Goal: Task Accomplishment & Management: Complete application form

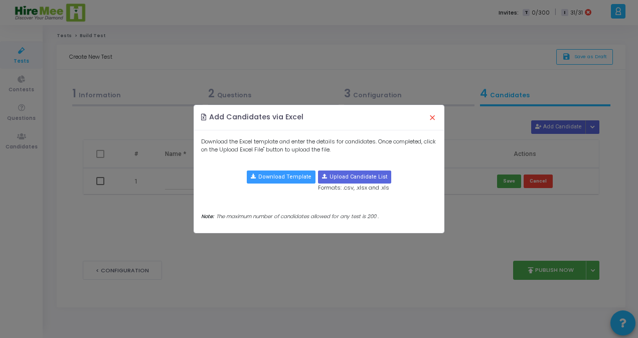
click at [431, 119] on button "×" at bounding box center [432, 117] width 21 height 22
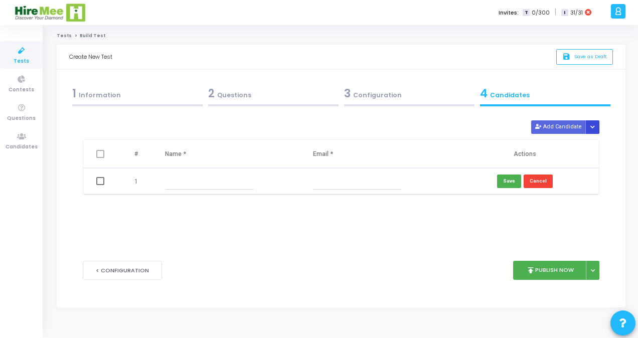
click at [594, 127] on icon "Button group with nested dropdown" at bounding box center [592, 127] width 5 height 5
click at [566, 143] on button "Upload Candidate List" at bounding box center [556, 146] width 77 height 14
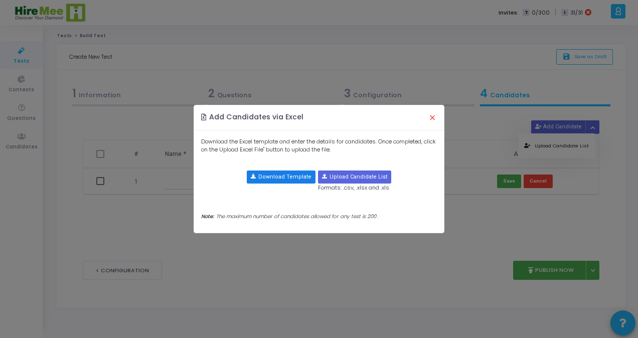
click at [294, 177] on button "Download Template" at bounding box center [281, 177] width 69 height 13
click at [338, 178] on input "file" at bounding box center [355, 177] width 72 height 12
type input "C:\fakepath\Sreelatha.csv"
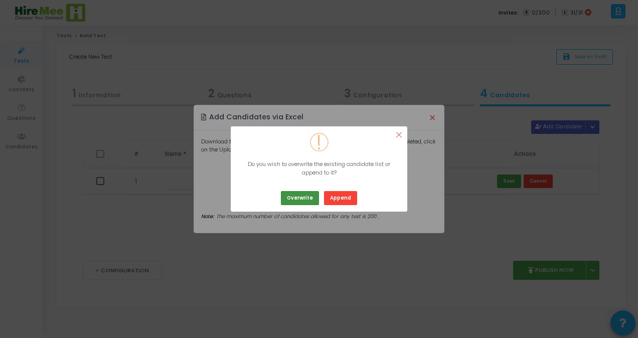
click at [311, 199] on button "Overwrite" at bounding box center [300, 198] width 38 height 14
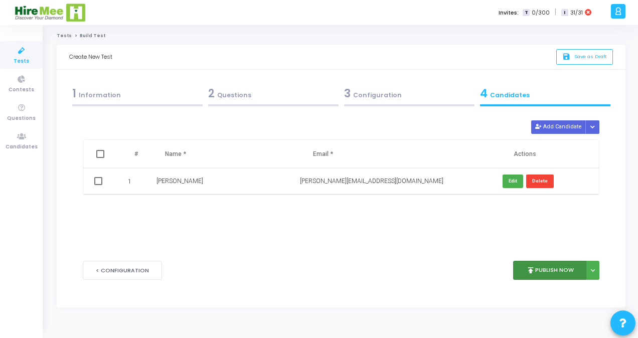
click at [544, 269] on button "publish Publish Now" at bounding box center [550, 271] width 74 height 20
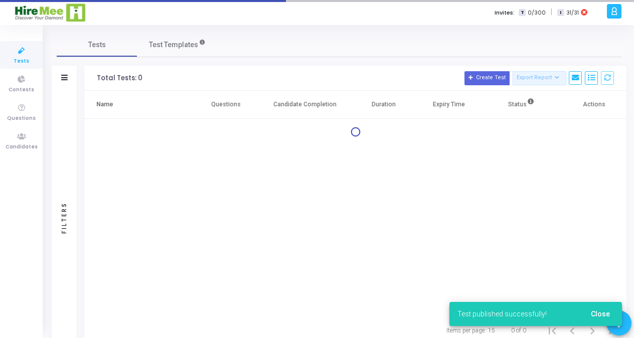
click at [592, 269] on div "Name Questions Candidate Completion Duration Expiry Time Status Actions" at bounding box center [355, 204] width 542 height 226
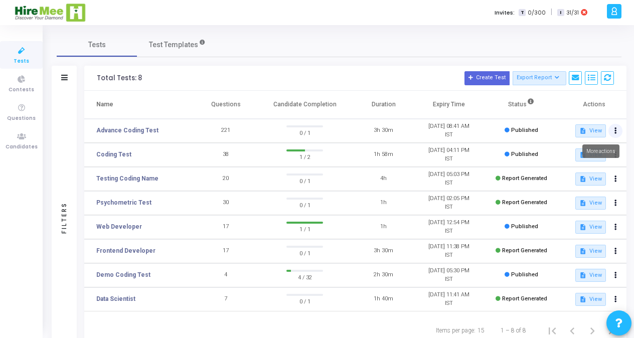
click at [615, 130] on icon at bounding box center [616, 130] width 3 height 5
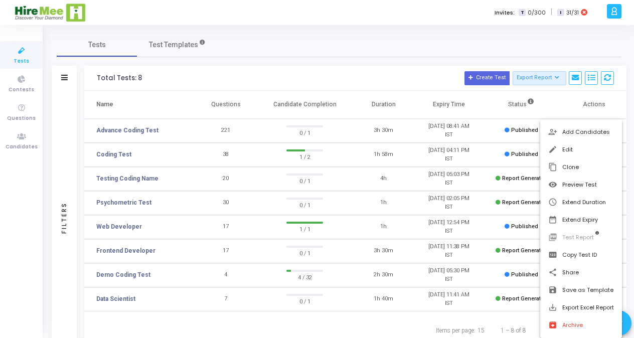
click at [543, 47] on div at bounding box center [317, 169] width 634 height 338
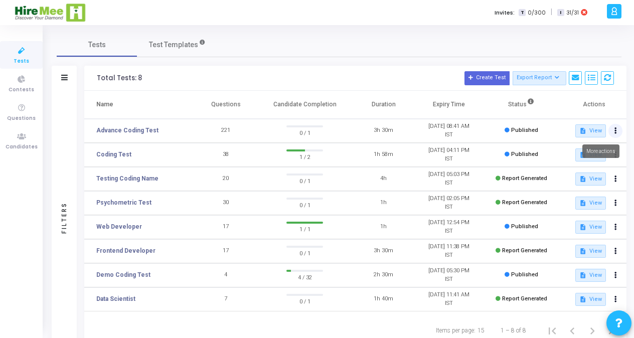
click at [613, 131] on button at bounding box center [616, 131] width 14 height 14
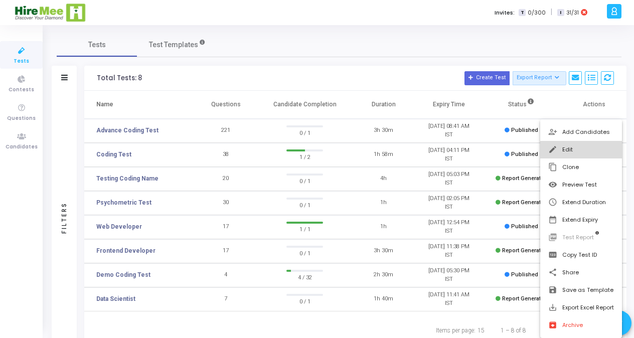
click at [576, 148] on button "edit Edit" at bounding box center [581, 150] width 82 height 18
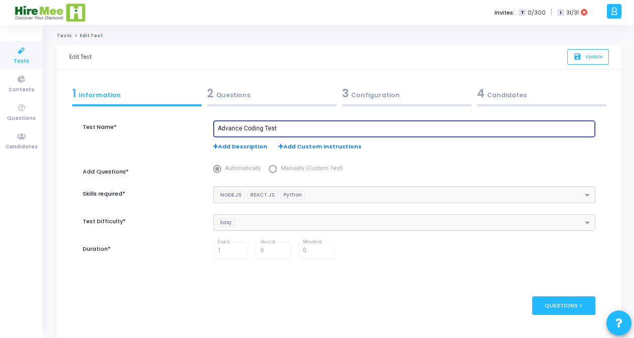
click at [281, 129] on input "Advance Coding Test" at bounding box center [405, 128] width 374 height 7
type input "Advance Coding"
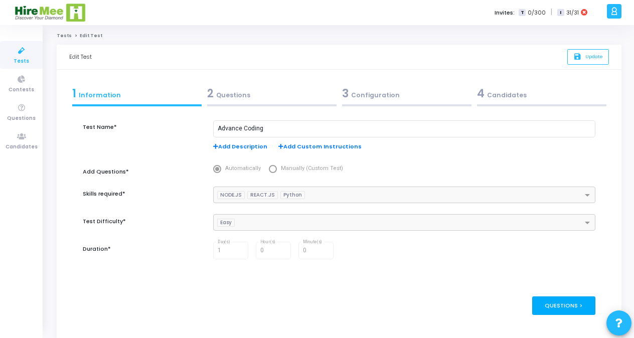
click at [558, 309] on div "Questions >" at bounding box center [564, 305] width 64 height 19
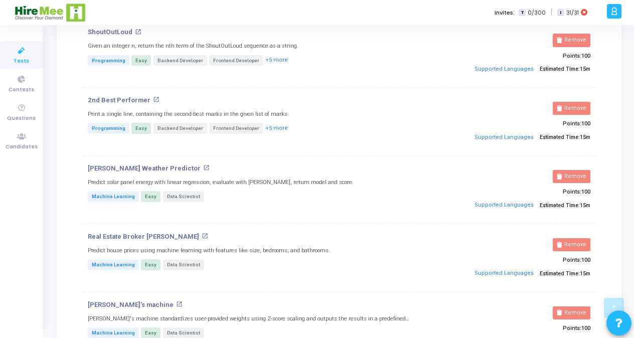
scroll to position [4423, 0]
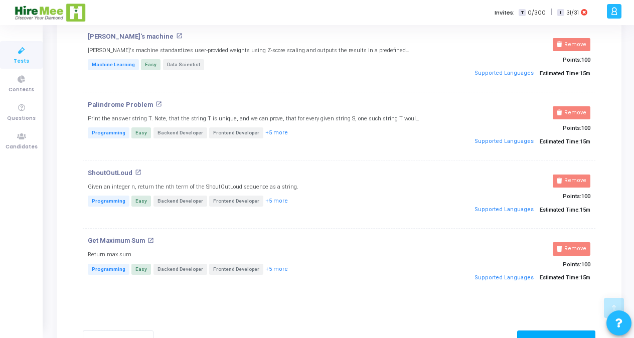
click at [571, 331] on div "Configuration >" at bounding box center [556, 340] width 79 height 19
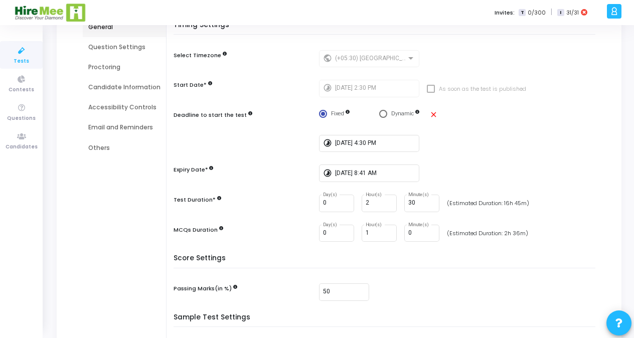
scroll to position [106, 0]
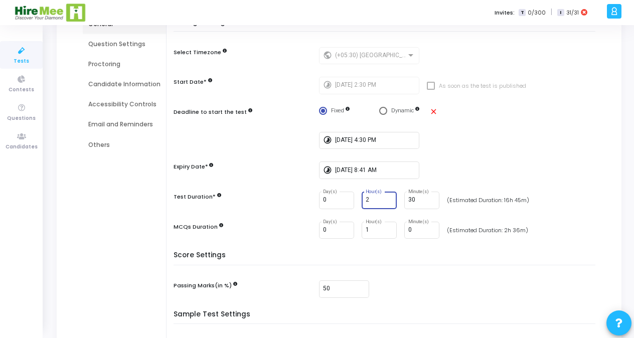
click at [372, 200] on input "2" at bounding box center [379, 200] width 27 height 7
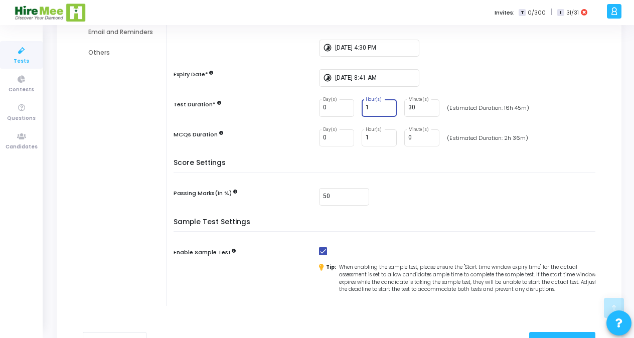
scroll to position [256, 0]
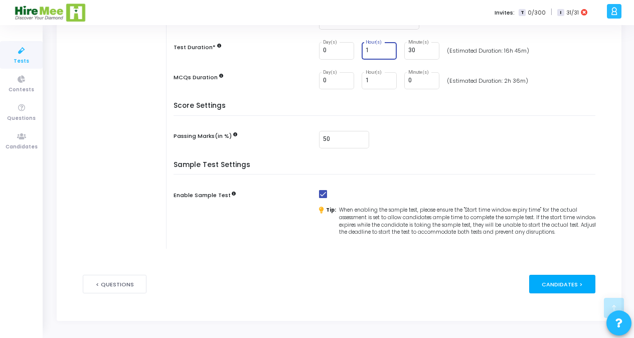
type input "1"
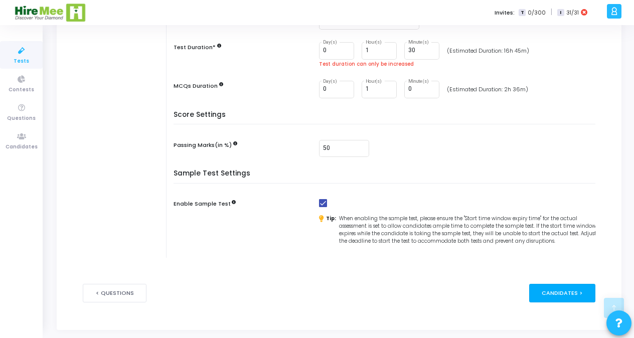
click at [564, 283] on div "< Questions Candidates >" at bounding box center [339, 293] width 513 height 49
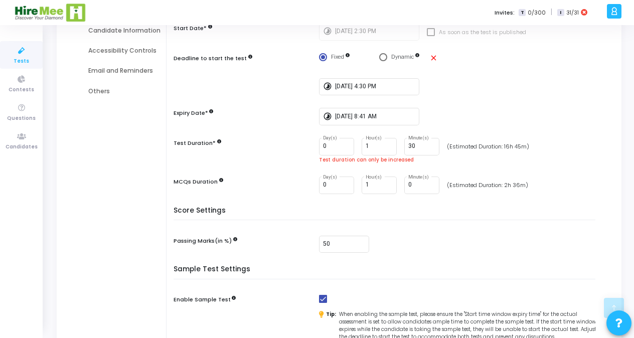
scroll to position [165, 0]
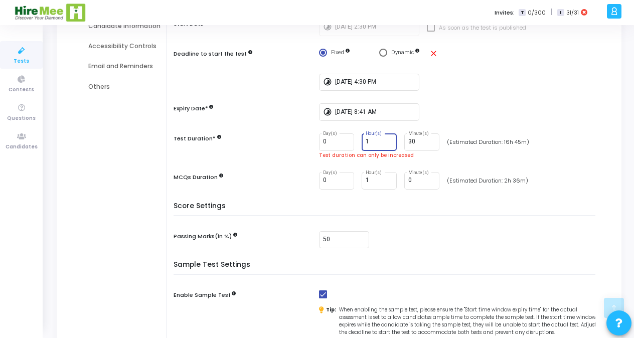
click at [366, 141] on input "1" at bounding box center [379, 141] width 27 height 7
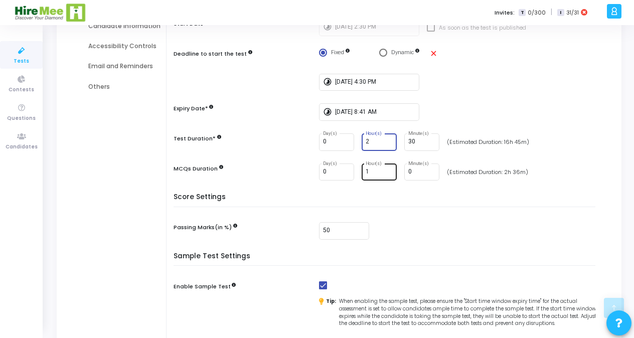
type input "2"
click at [369, 172] on input "1" at bounding box center [379, 172] width 27 height 7
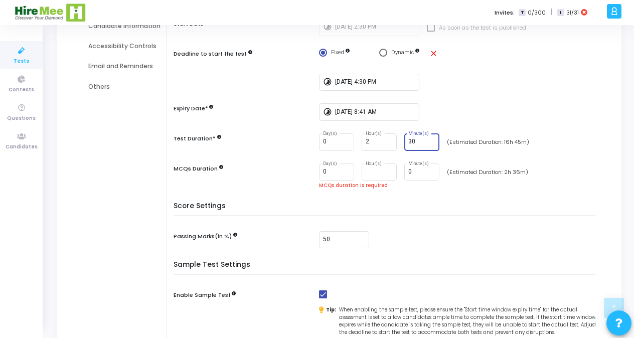
click at [415, 140] on input "30" at bounding box center [421, 141] width 27 height 7
type input "3"
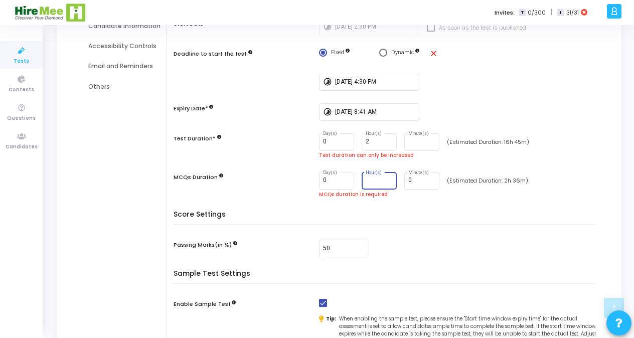
click at [366, 181] on input "Hour(s)" at bounding box center [379, 180] width 27 height 7
type input "0"
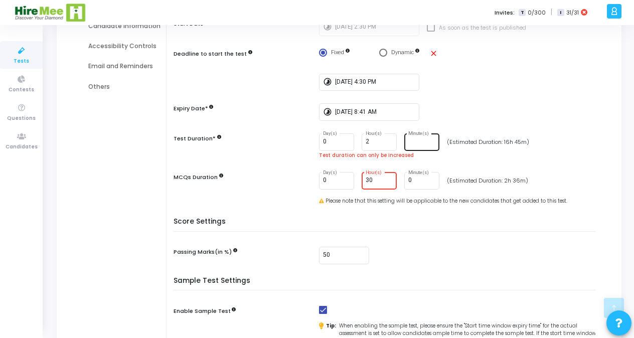
type input "30"
click at [413, 144] on input "Minute(s)" at bounding box center [421, 141] width 27 height 7
click at [394, 111] on input "8/23/2025, 8:41 AM" at bounding box center [375, 112] width 80 height 7
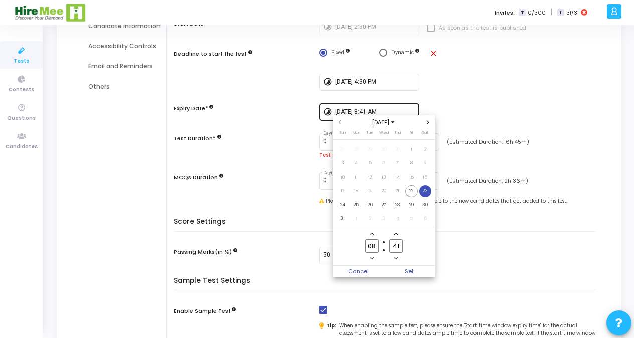
scroll to position [0, 0]
click at [415, 190] on span "22" at bounding box center [411, 191] width 13 height 13
click at [375, 248] on input "09" at bounding box center [371, 246] width 13 height 14
type input "0"
type input "17"
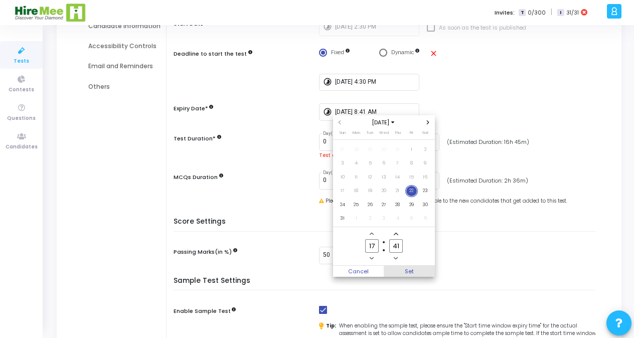
click at [410, 273] on span "Set" at bounding box center [409, 271] width 51 height 11
type input "8/22/2025, 5:41 PM"
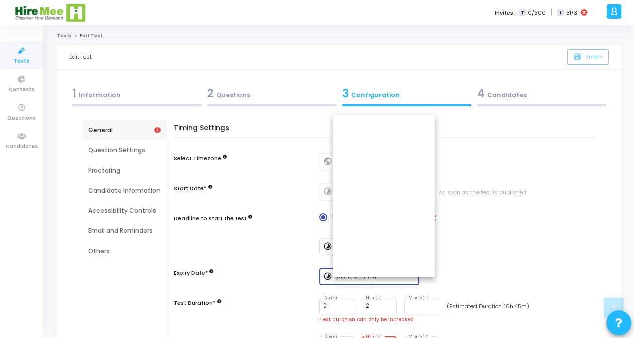
scroll to position [165, 0]
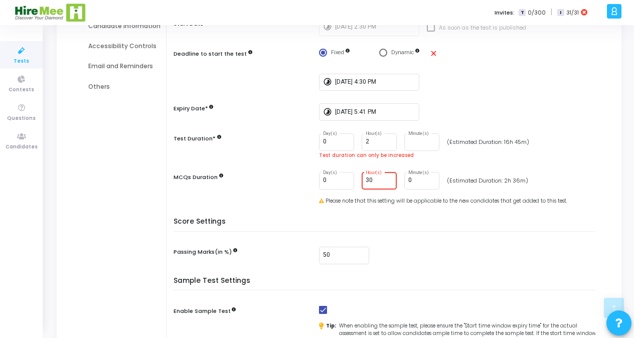
click at [376, 181] on input "30" at bounding box center [379, 180] width 27 height 7
click at [370, 140] on input "2" at bounding box center [379, 141] width 27 height 7
type input "1"
click at [371, 181] on input "30" at bounding box center [379, 180] width 27 height 7
type input "3"
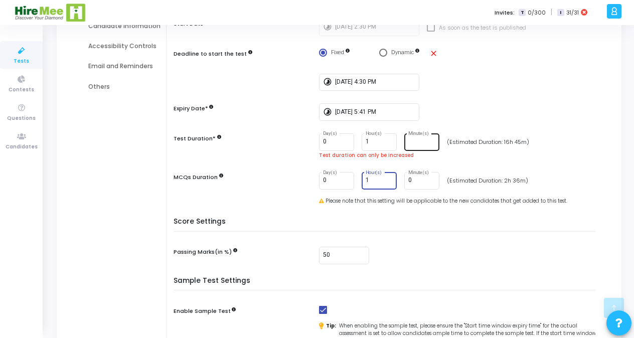
type input "1"
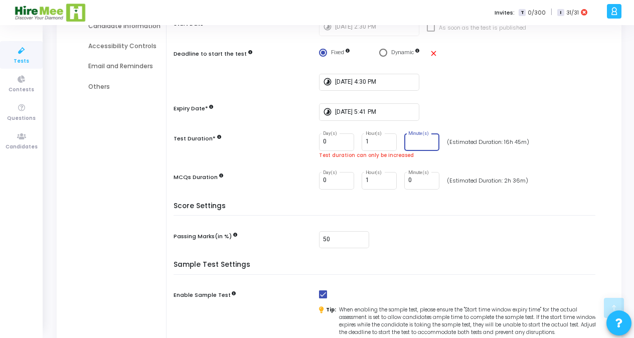
click at [421, 142] on input "Minute(s)" at bounding box center [421, 141] width 27 height 7
type input "30"
click at [385, 231] on div "50" at bounding box center [459, 240] width 281 height 18
click at [375, 141] on input "1" at bounding box center [379, 141] width 27 height 7
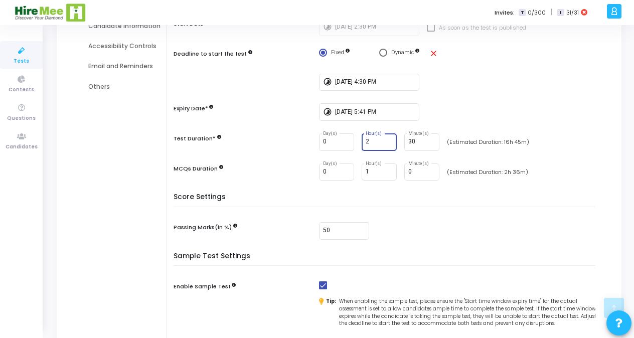
type input "2"
click at [378, 224] on div "50" at bounding box center [459, 231] width 281 height 18
click at [367, 171] on input "1" at bounding box center [379, 172] width 27 height 7
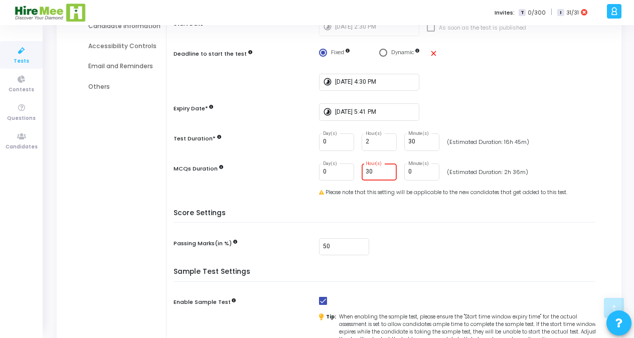
click at [372, 197] on div "Timing Settings Select Timezone public (+05:30) Asia/Calcutta Start Date* timel…" at bounding box center [387, 156] width 417 height 400
click at [372, 172] on input "30" at bounding box center [379, 172] width 27 height 7
type input "3"
type input "1"
click at [415, 140] on input "30" at bounding box center [421, 141] width 27 height 7
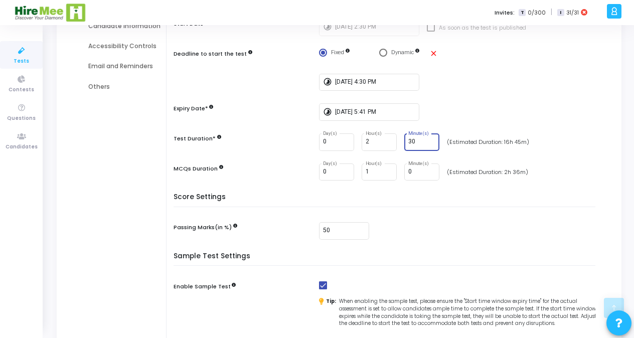
type input "3"
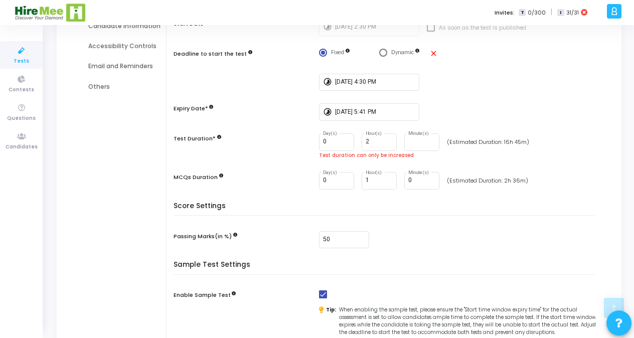
click at [402, 256] on div "Score Settings Passing Marks(in %) 50" at bounding box center [387, 231] width 417 height 59
click at [375, 138] on input "2" at bounding box center [379, 141] width 27 height 7
click at [412, 142] on input "Minute(s)" at bounding box center [421, 141] width 27 height 7
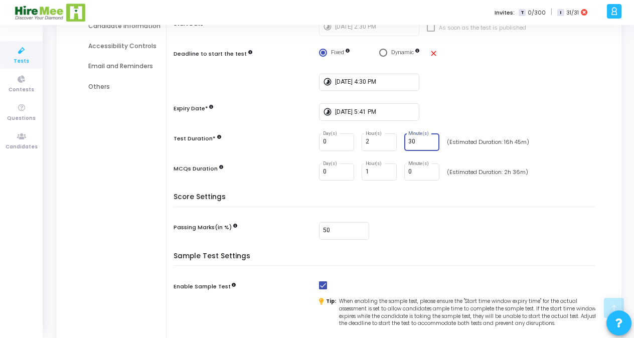
type input "30"
click at [416, 227] on div "50" at bounding box center [459, 231] width 281 height 18
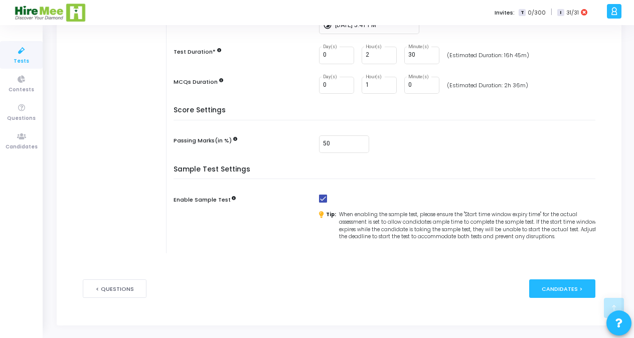
scroll to position [256, 0]
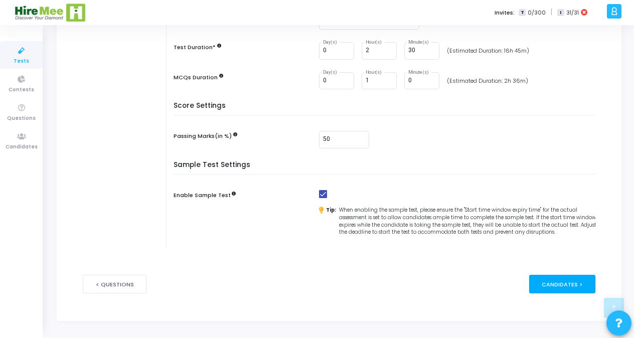
click at [561, 284] on div "Candidates >" at bounding box center [562, 284] width 67 height 19
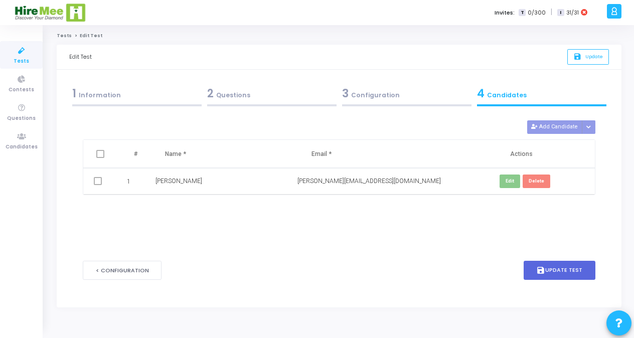
scroll to position [0, 0]
click at [556, 269] on button "save Update Test" at bounding box center [563, 271] width 72 height 20
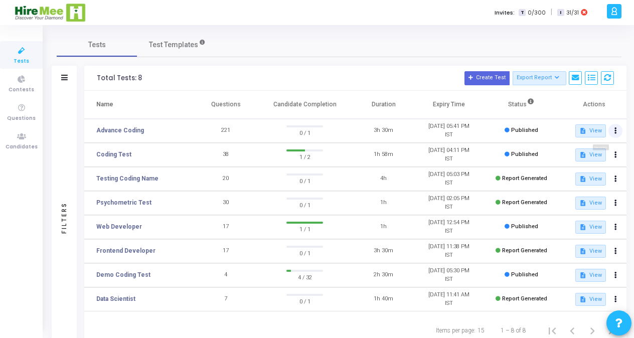
click at [615, 130] on icon at bounding box center [616, 130] width 3 height 5
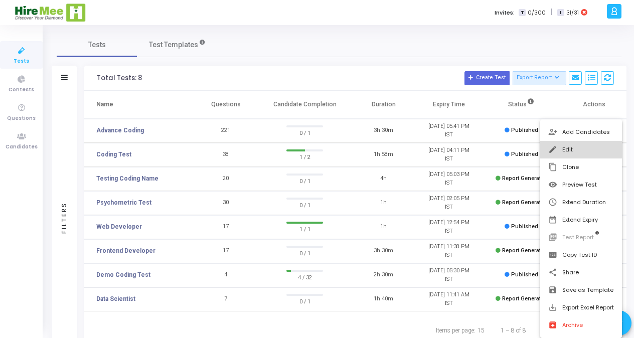
click at [579, 153] on button "edit Edit" at bounding box center [581, 150] width 82 height 18
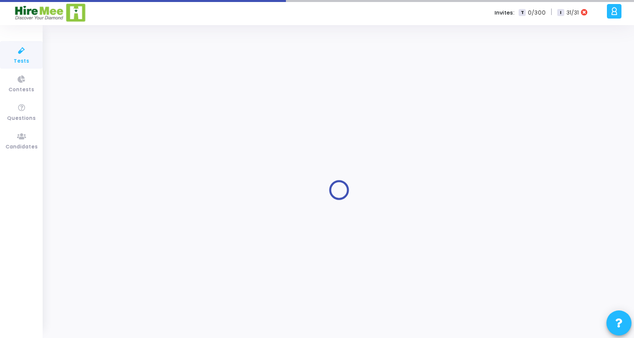
type input "Advance Coding"
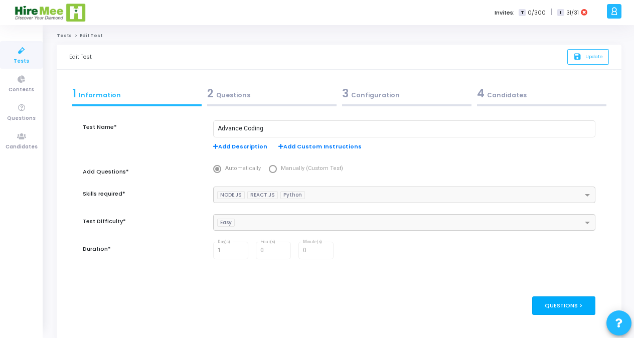
click at [569, 308] on div "Questions >" at bounding box center [564, 305] width 64 height 19
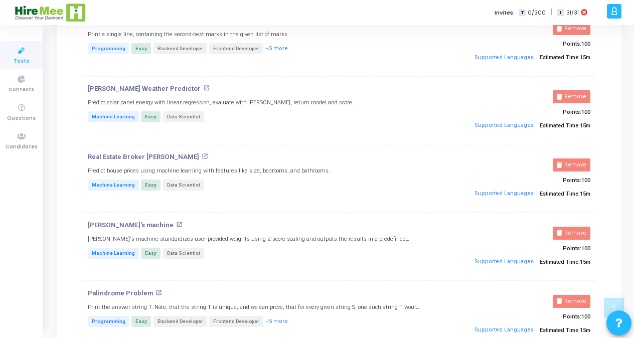
scroll to position [4423, 0]
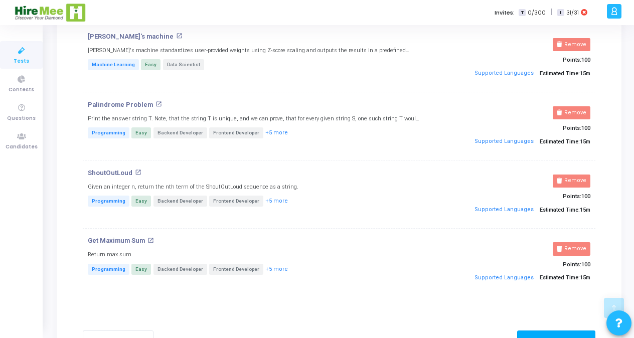
click at [556, 331] on div "Configuration >" at bounding box center [556, 340] width 79 height 19
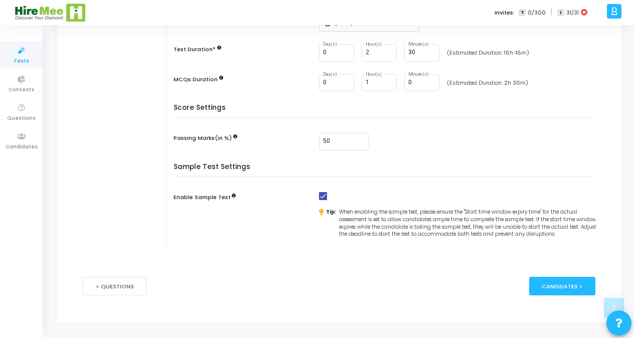
scroll to position [256, 0]
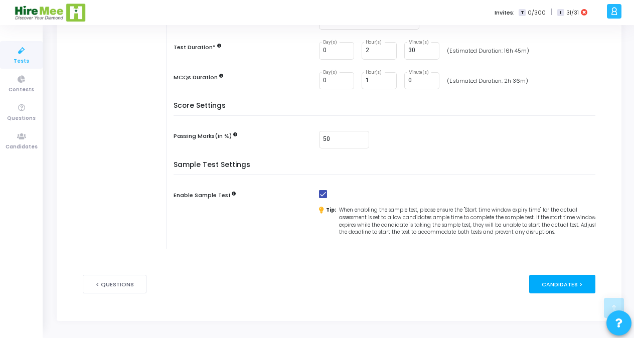
click at [568, 287] on div "Candidates >" at bounding box center [562, 284] width 67 height 19
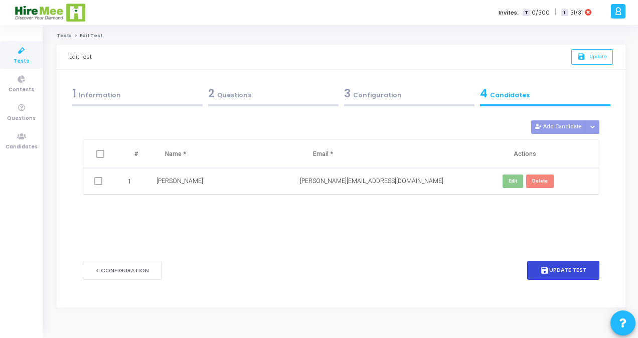
click at [567, 270] on button "save Update Test" at bounding box center [563, 271] width 72 height 20
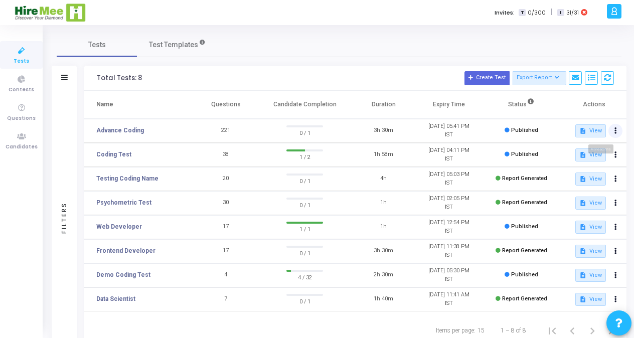
click at [616, 133] on icon at bounding box center [616, 130] width 3 height 5
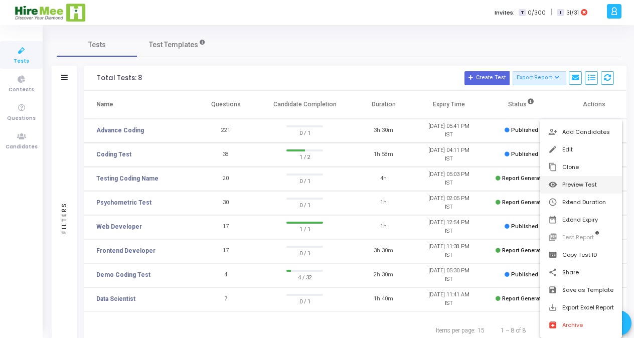
click at [586, 185] on button "visibility Preview Test" at bounding box center [581, 185] width 82 height 18
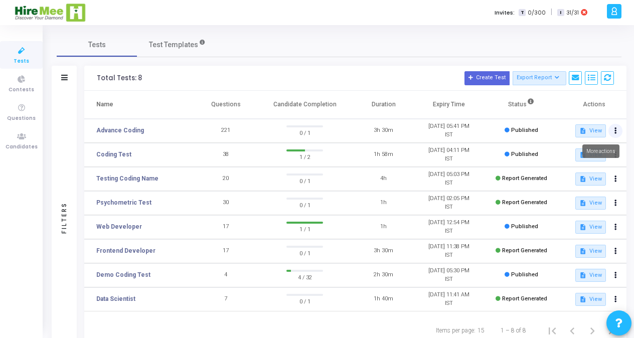
click at [615, 128] on icon at bounding box center [616, 130] width 3 height 5
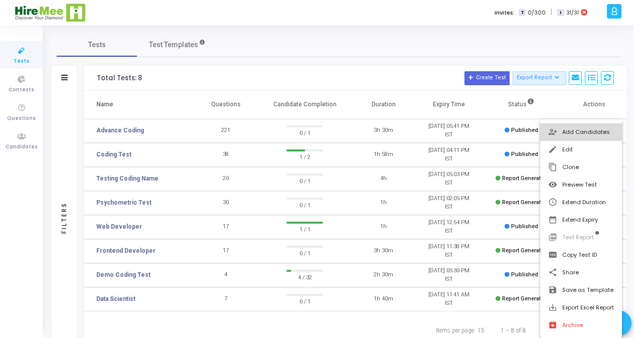
click at [591, 133] on button "person_add_alt Add Candidates" at bounding box center [581, 132] width 82 height 18
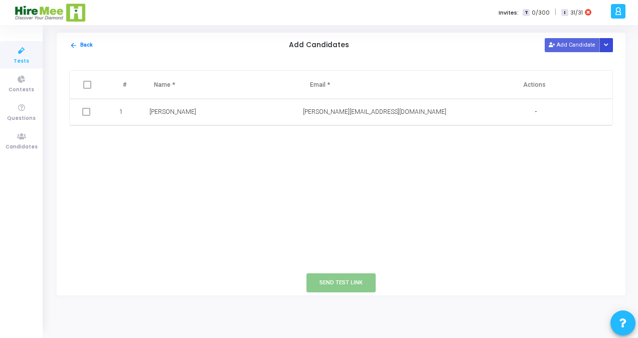
click at [604, 44] on button "Button group with nested dropdown" at bounding box center [606, 45] width 14 height 14
click at [580, 66] on button "Upload Candidate List" at bounding box center [570, 64] width 77 height 14
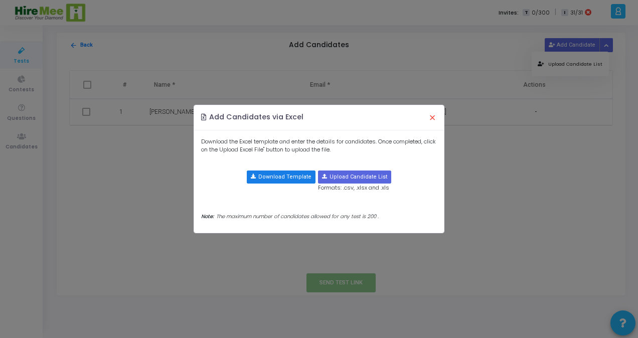
click at [295, 177] on button "Download Template" at bounding box center [281, 177] width 69 height 13
click at [255, 19] on ngb-modal-window "Add Candidates via Excel × Download the Excel template and enter the details fo…" at bounding box center [319, 169] width 638 height 338
click at [369, 176] on input "file" at bounding box center [355, 177] width 72 height 12
type input "C:\fakepath\Demo Test.csv"
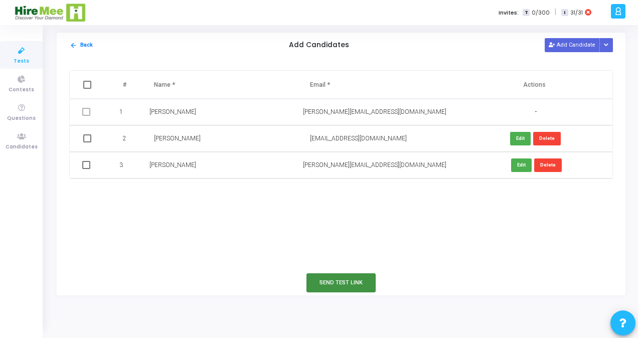
click at [353, 282] on button "Send Test Link" at bounding box center [341, 282] width 69 height 19
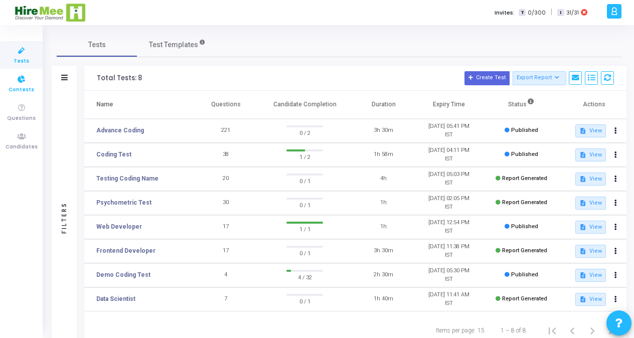
click at [20, 91] on span "Contests" at bounding box center [22, 90] width 26 height 9
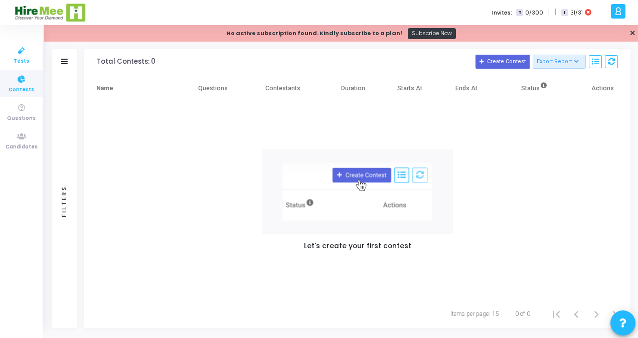
click at [22, 62] on span "Tests" at bounding box center [22, 61] width 16 height 9
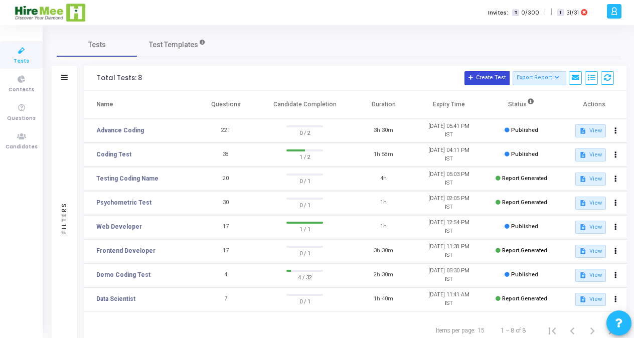
click at [484, 77] on button "Create Test" at bounding box center [487, 78] width 45 height 14
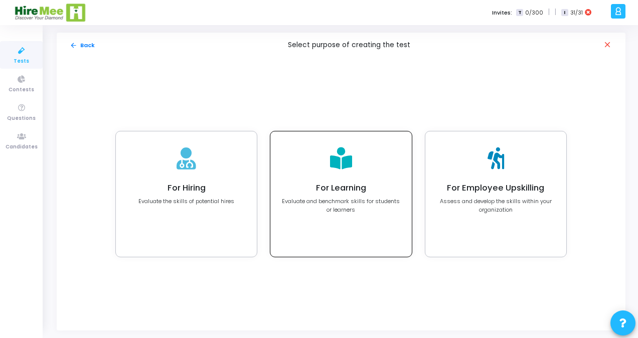
click at [341, 189] on h4 "For Learning" at bounding box center [340, 188] width 119 height 10
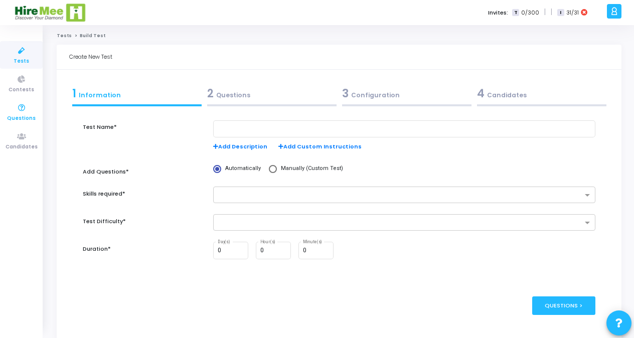
click at [20, 115] on span "Questions" at bounding box center [21, 118] width 29 height 9
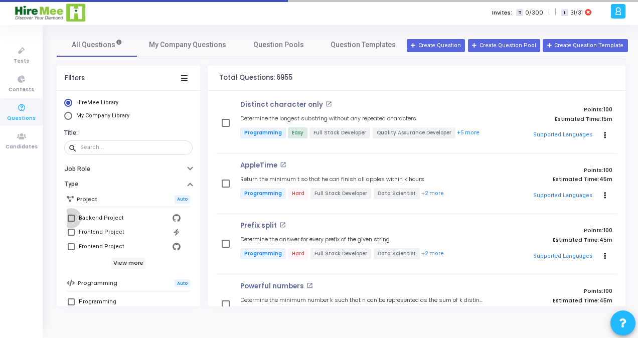
click at [70, 218] on span at bounding box center [71, 218] width 7 height 7
click at [71, 222] on input "Backend Project" at bounding box center [71, 222] width 1 height 1
checkbox input "true"
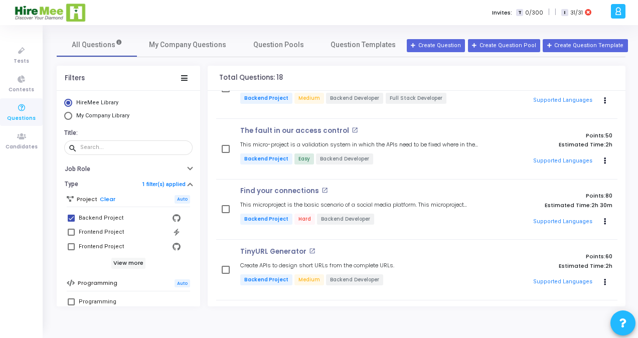
scroll to position [207, 0]
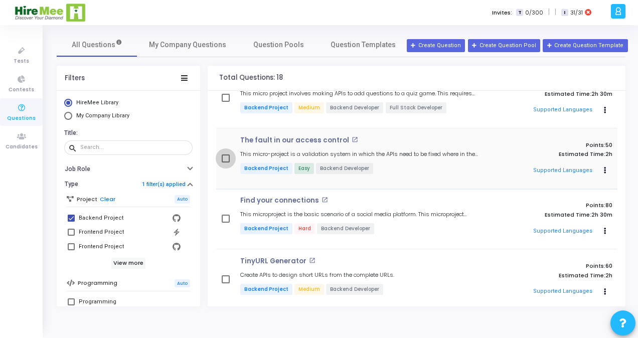
click at [226, 159] on span at bounding box center [226, 159] width 8 height 8
click at [226, 163] on input "checkbox" at bounding box center [225, 163] width 1 height 1
checkbox input "true"
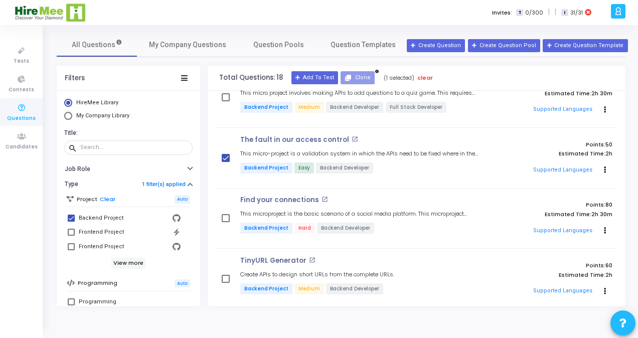
scroll to position [209, 0]
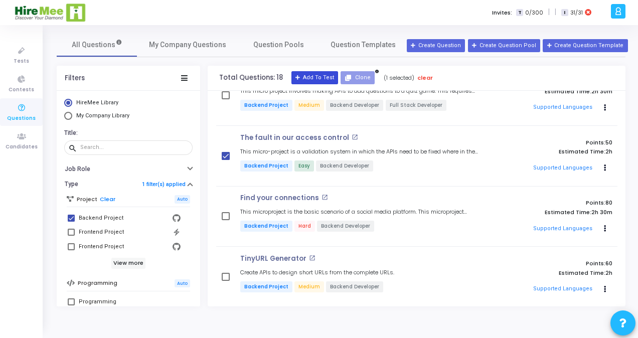
click at [318, 76] on button "Add To Test" at bounding box center [314, 77] width 47 height 13
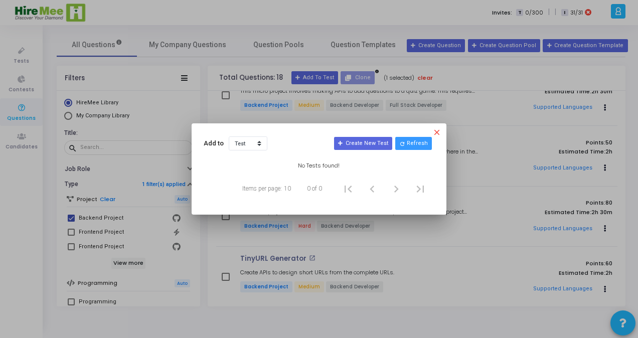
click at [438, 134] on mat-icon "close" at bounding box center [438, 134] width 12 height 12
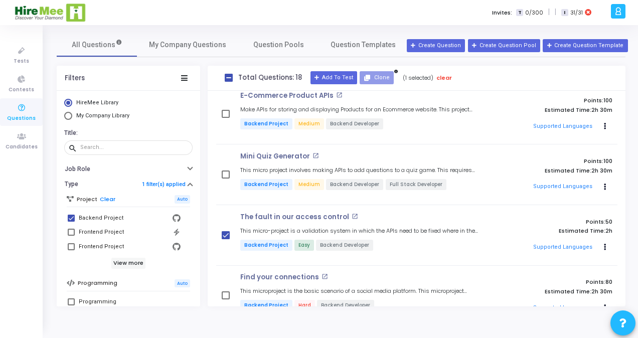
scroll to position [116, 0]
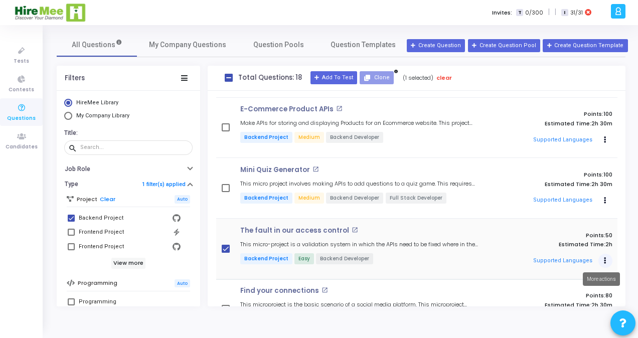
click at [604, 22] on icon "Actions" at bounding box center [605, 19] width 3 height 5
click at [574, 294] on button "Add To Test" at bounding box center [565, 295] width 77 height 16
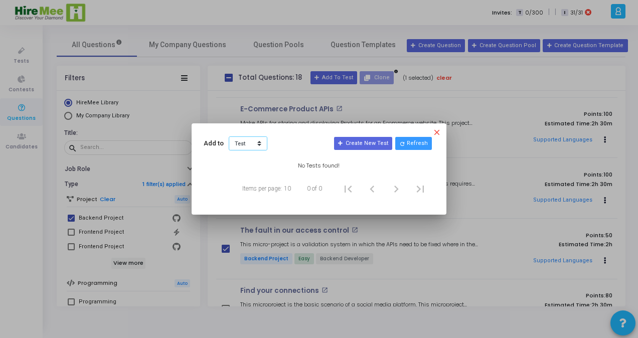
click at [258, 140] on select "Test Contest" at bounding box center [248, 143] width 39 height 14
click at [229, 136] on select "Test Contest" at bounding box center [248, 143] width 39 height 14
click at [260, 146] on select "Test Contest" at bounding box center [248, 143] width 39 height 14
select select "TEST"
click at [229, 136] on select "Test Contest" at bounding box center [248, 143] width 39 height 14
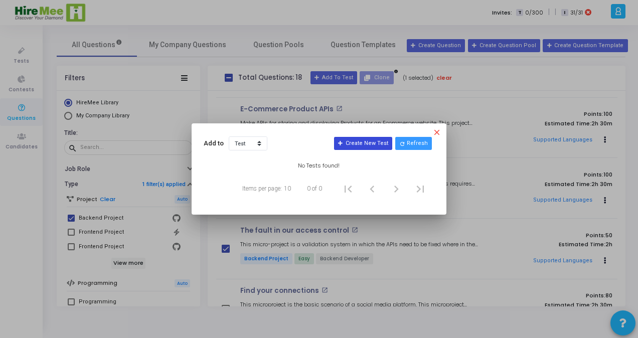
click at [371, 146] on button "Create New Test" at bounding box center [363, 143] width 58 height 13
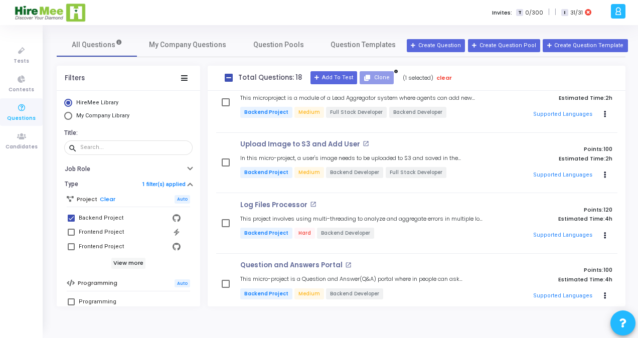
scroll to position [446, 0]
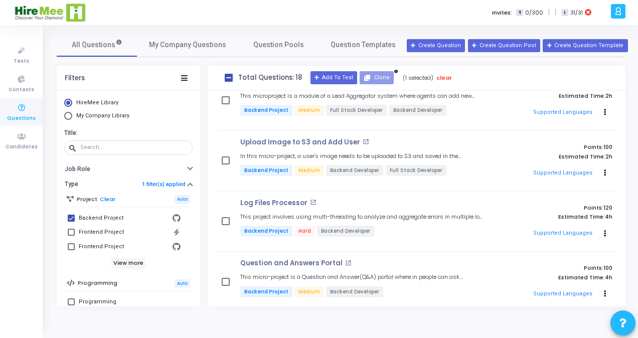
drag, startPoint x: 626, startPoint y: 196, endPoint x: 623, endPoint y: 172, distance: 23.8
click at [623, 172] on div "All Questions My Company Questions Question Pools Question Templates Filters Hi…" at bounding box center [341, 170] width 579 height 274
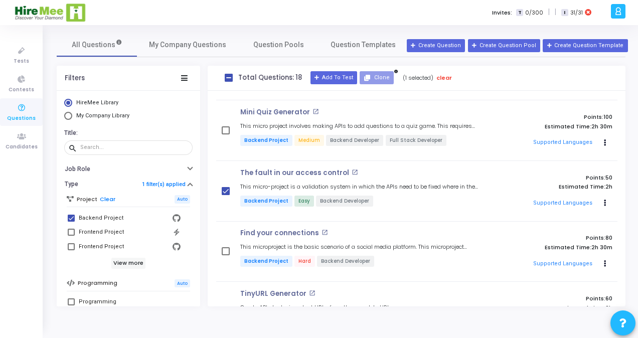
scroll to position [156, 0]
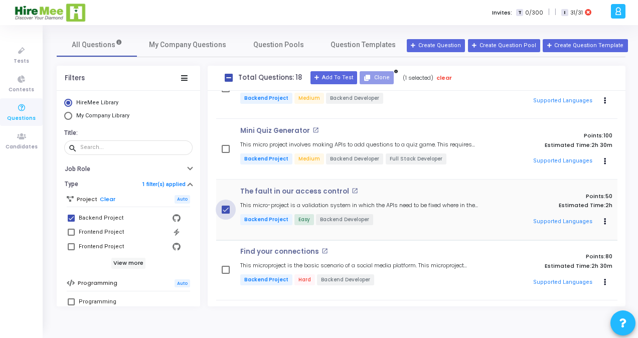
click at [224, 206] on span at bounding box center [226, 210] width 8 height 8
click at [225, 214] on input "checkbox" at bounding box center [225, 214] width 1 height 1
checkbox input "false"
checkbox input "true"
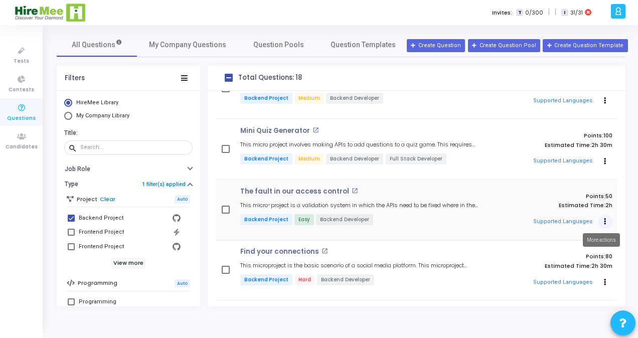
click at [601, 215] on button "Actions" at bounding box center [605, 222] width 14 height 14
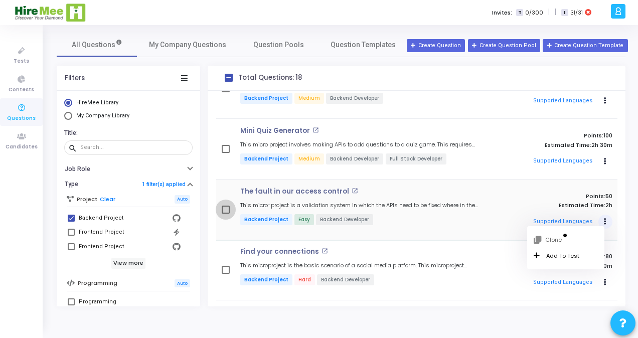
click at [225, 209] on span at bounding box center [226, 210] width 8 height 8
click at [225, 214] on input "checkbox" at bounding box center [225, 214] width 1 height 1
checkbox input "true"
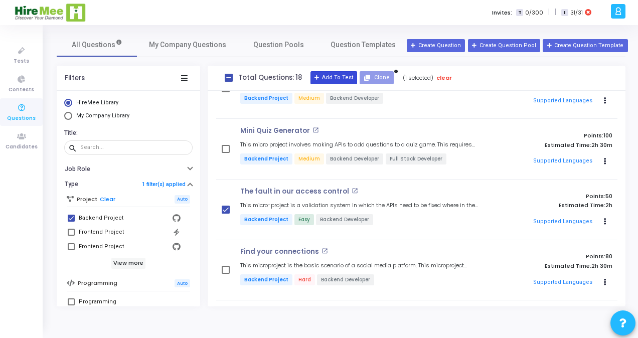
click at [342, 74] on button "Add To Test" at bounding box center [334, 77] width 47 height 13
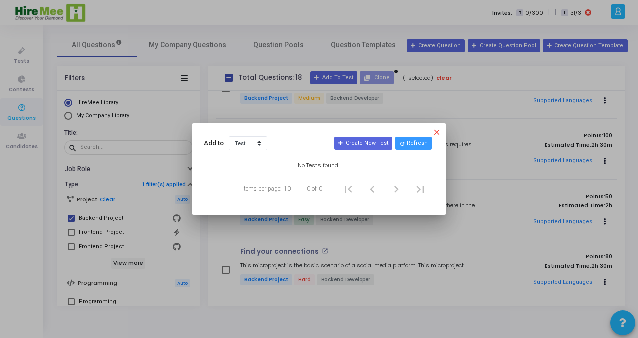
click at [437, 132] on mat-icon "close" at bounding box center [438, 134] width 12 height 12
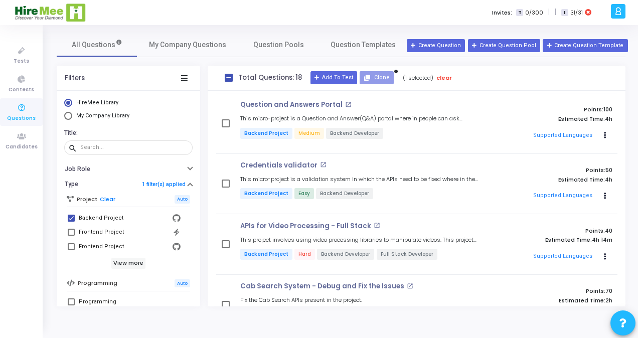
scroll to position [0, 0]
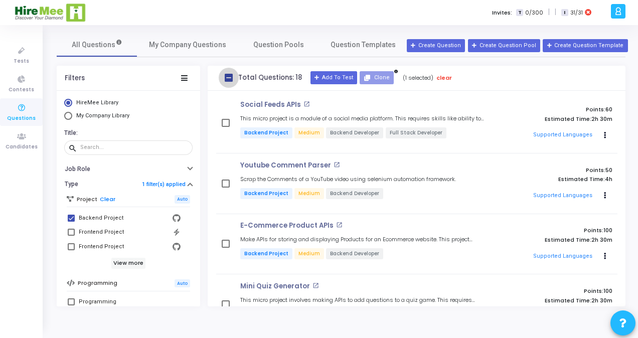
click at [229, 75] on span at bounding box center [229, 78] width 8 height 8
click at [229, 82] on input "checkbox" at bounding box center [228, 82] width 1 height 1
checkbox input "true"
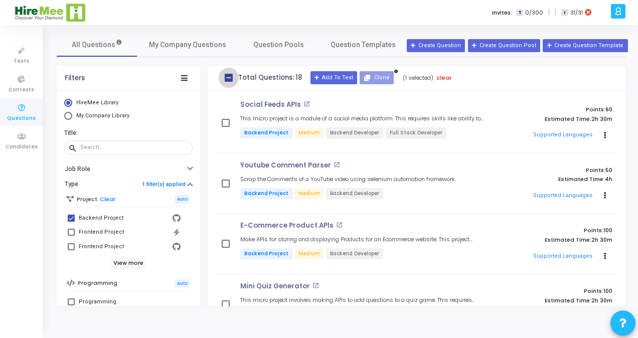
checkbox input "true"
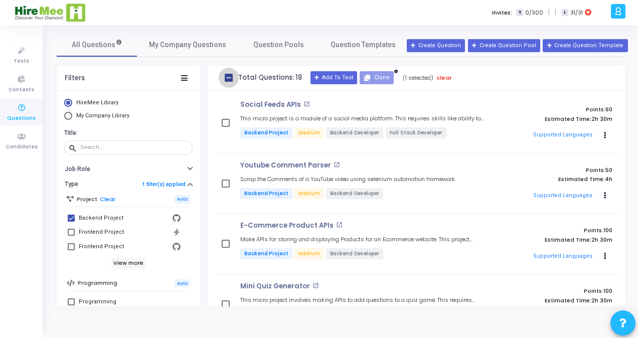
checkbox input "true"
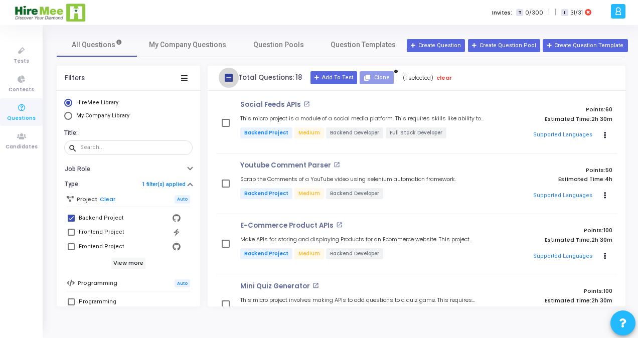
checkbox input "true"
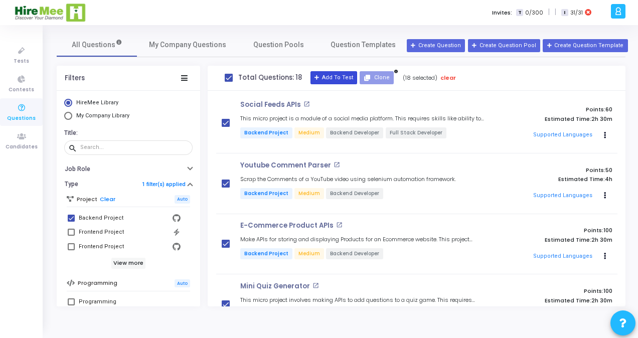
click at [337, 73] on button "Add To Test" at bounding box center [334, 77] width 47 height 13
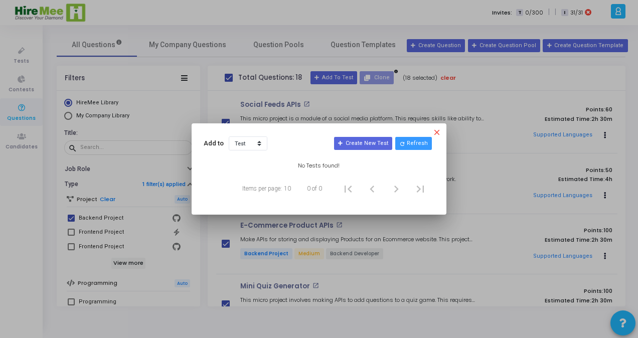
click at [437, 133] on mat-icon "close" at bounding box center [438, 134] width 12 height 12
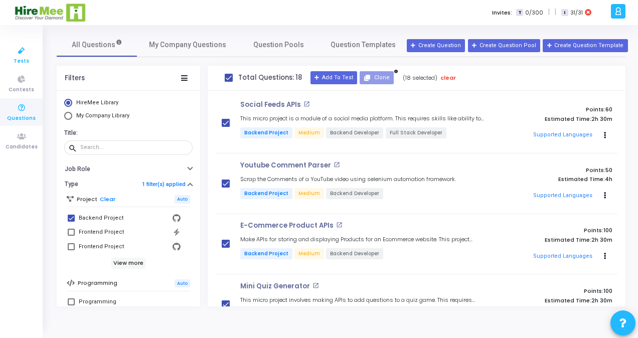
click at [24, 58] on span "Tests" at bounding box center [22, 61] width 16 height 9
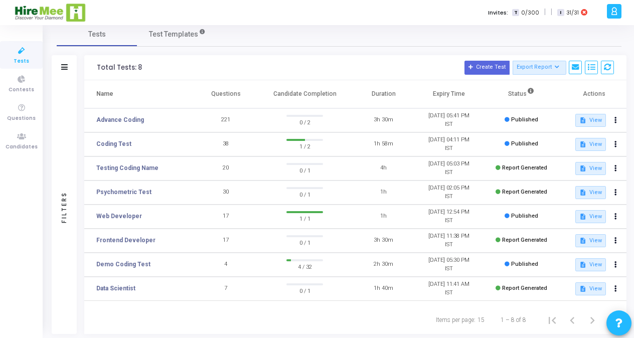
scroll to position [10, 0]
click at [598, 141] on button "description View" at bounding box center [590, 145] width 31 height 13
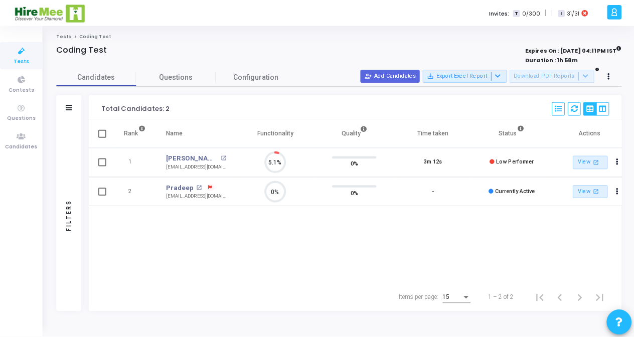
scroll to position [5, 4]
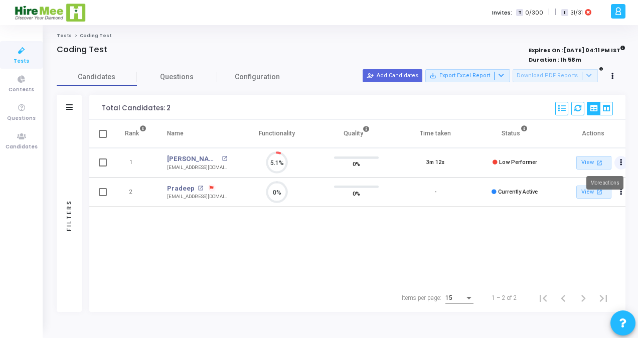
click at [619, 164] on button "Actions" at bounding box center [622, 163] width 14 height 14
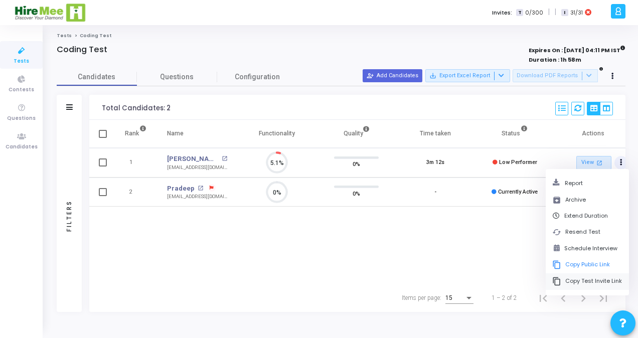
click at [591, 279] on button "content_copy Copy Test Invite Link" at bounding box center [587, 281] width 83 height 17
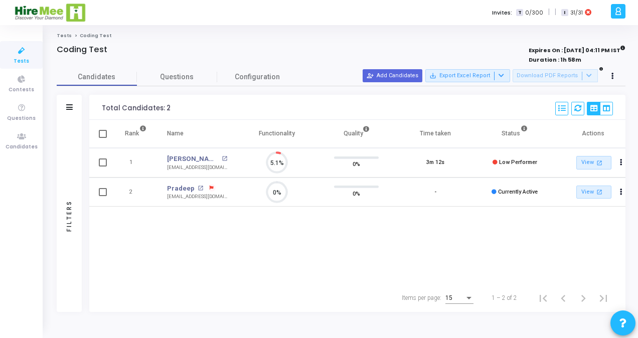
click at [29, 66] on link "Tests" at bounding box center [21, 55] width 43 height 28
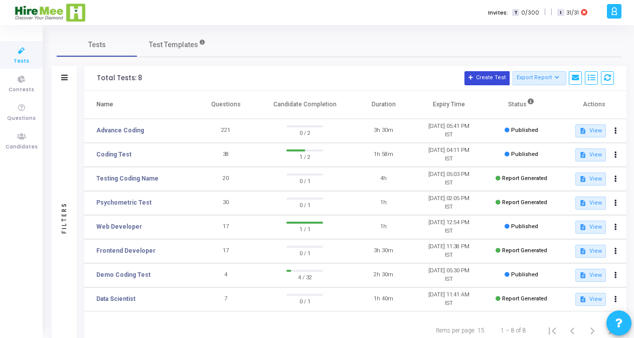
click at [496, 79] on button "Create Test" at bounding box center [487, 78] width 45 height 14
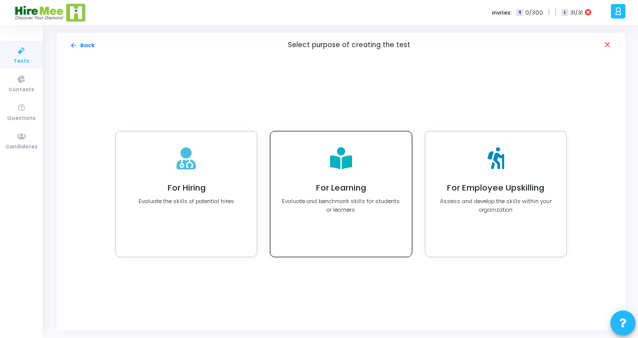
click at [340, 192] on h4 "For Learning" at bounding box center [340, 188] width 119 height 10
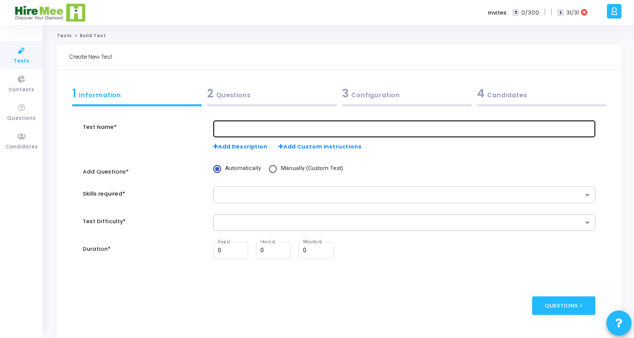
click at [271, 124] on div at bounding box center [405, 128] width 374 height 19
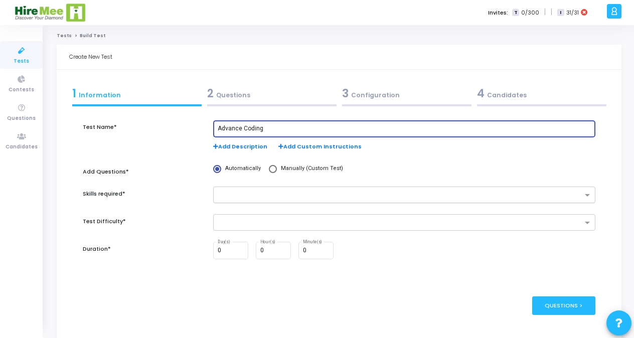
type input "Advance Coding"
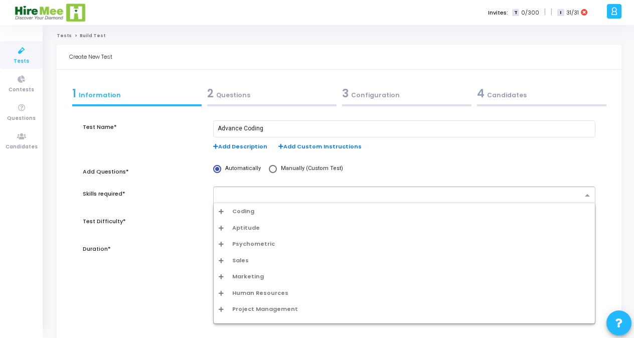
click at [232, 192] on input "text" at bounding box center [401, 196] width 364 height 9
click at [241, 214] on span "Coding" at bounding box center [243, 211] width 22 height 9
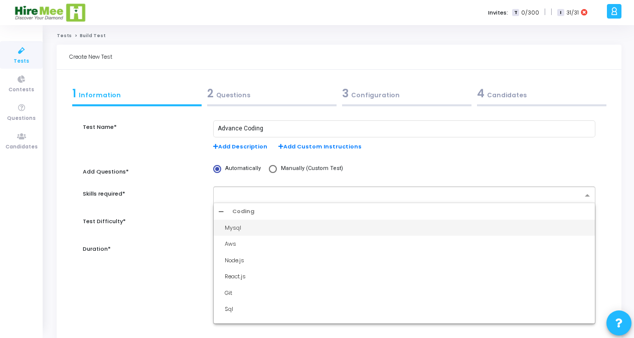
click at [241, 214] on span "Coding" at bounding box center [243, 211] width 22 height 9
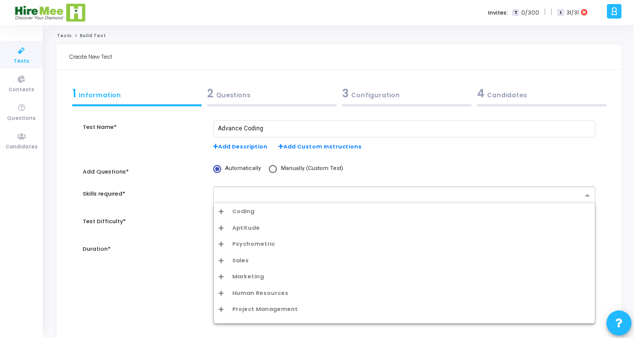
click at [241, 214] on span "Coding" at bounding box center [243, 211] width 22 height 9
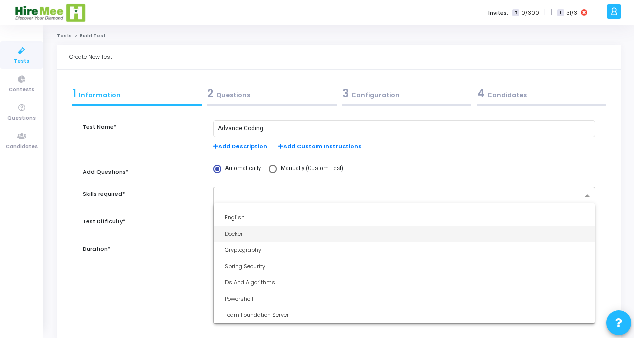
scroll to position [728, 0]
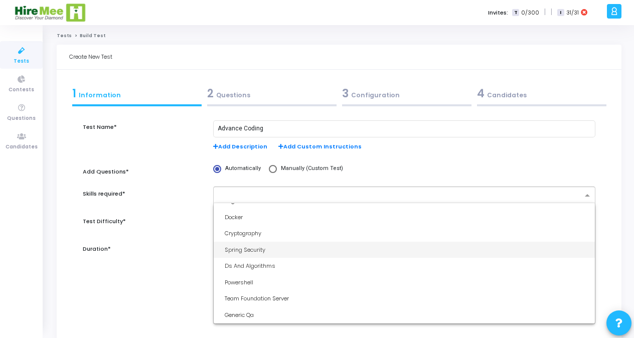
click at [229, 250] on div "Spring Security" at bounding box center [407, 250] width 365 height 9
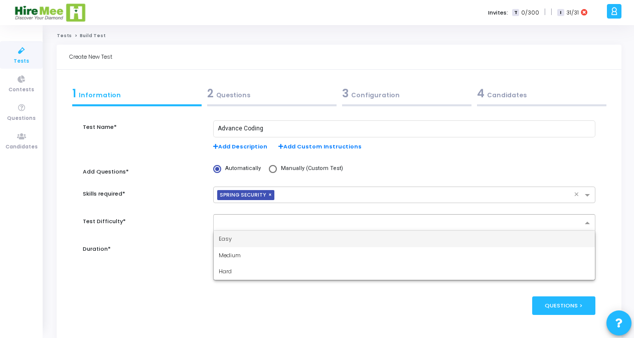
click at [267, 218] on div at bounding box center [398, 223] width 369 height 13
click at [232, 237] on div "Easy" at bounding box center [404, 239] width 381 height 17
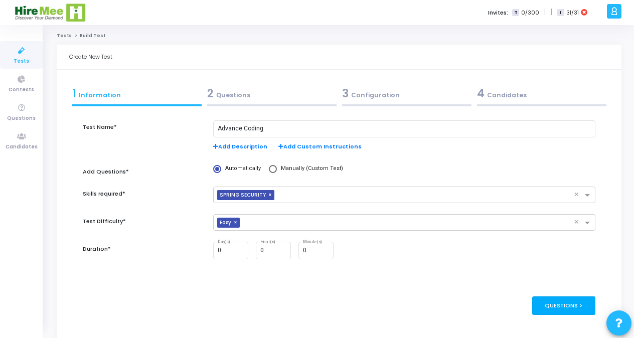
click at [567, 311] on div "Questions >" at bounding box center [564, 305] width 64 height 19
click at [567, 306] on div "Questions >" at bounding box center [564, 305] width 64 height 19
click at [238, 253] on input "0" at bounding box center [231, 250] width 27 height 7
type input "1"
click at [242, 248] on input "1" at bounding box center [231, 250] width 27 height 7
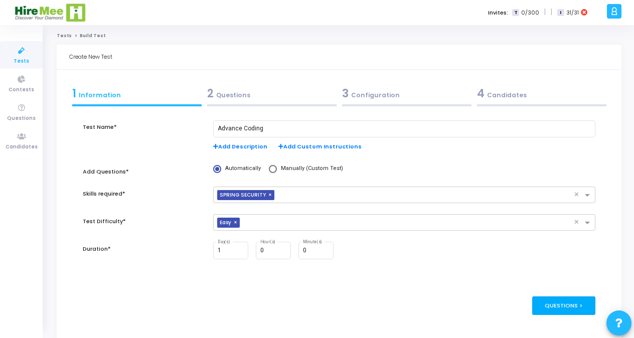
click at [569, 314] on div "Questions >" at bounding box center [564, 305] width 64 height 19
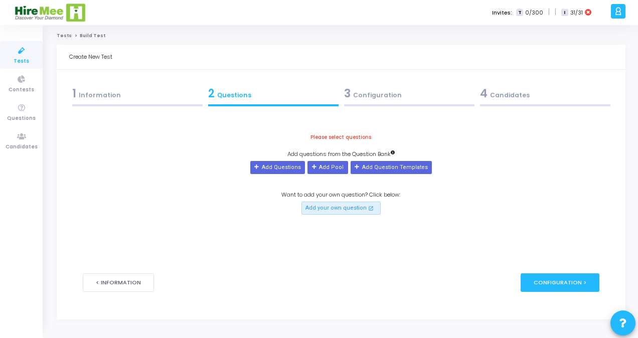
click at [114, 101] on div "1 Information" at bounding box center [137, 93] width 130 height 17
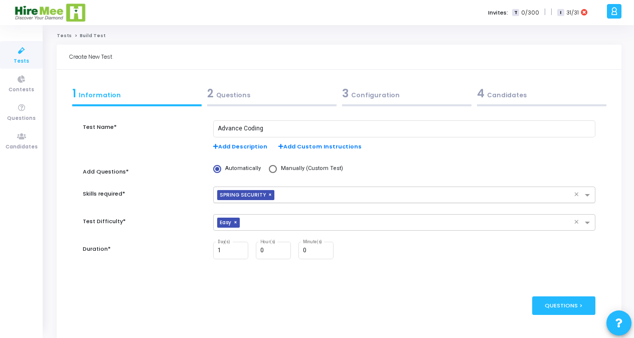
click at [268, 196] on span "×" at bounding box center [271, 195] width 6 height 11
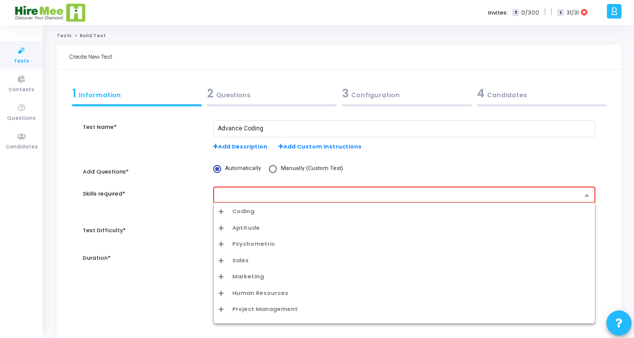
click at [279, 196] on input "text" at bounding box center [400, 196] width 363 height 9
click at [234, 208] on span "Coding" at bounding box center [243, 211] width 22 height 9
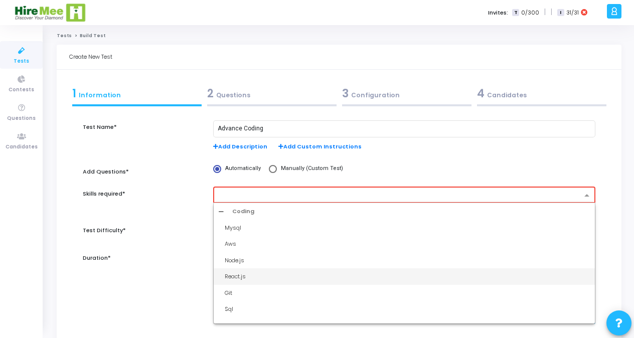
click at [235, 274] on div "React.js" at bounding box center [407, 276] width 365 height 9
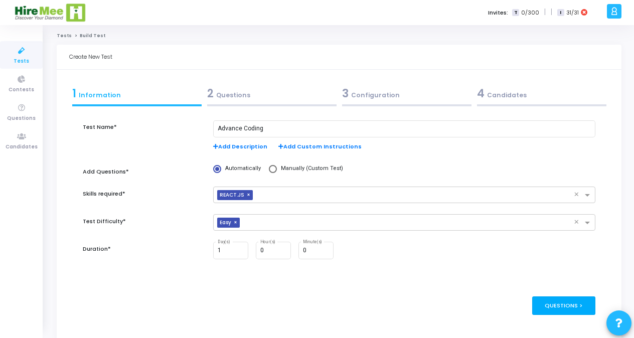
click at [556, 304] on div "Questions >" at bounding box center [564, 305] width 64 height 19
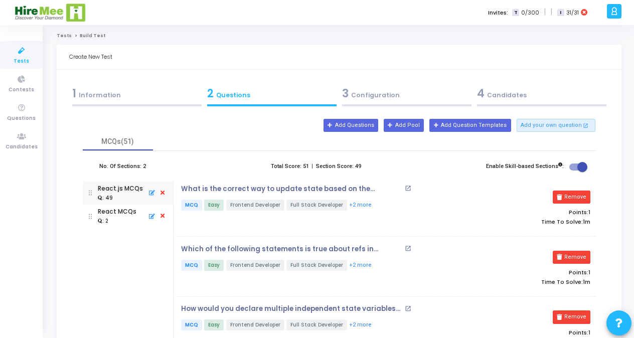
click at [125, 95] on div "1 Information" at bounding box center [136, 93] width 129 height 17
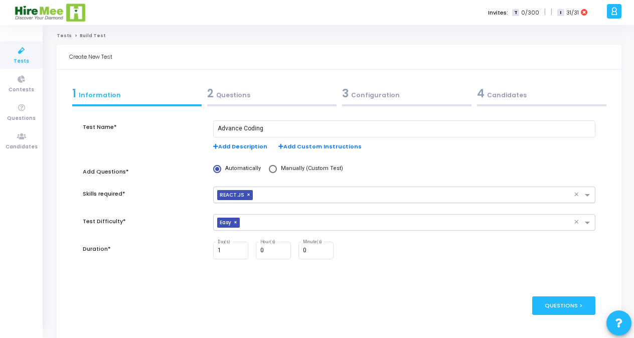
click at [248, 194] on span "×" at bounding box center [250, 195] width 6 height 11
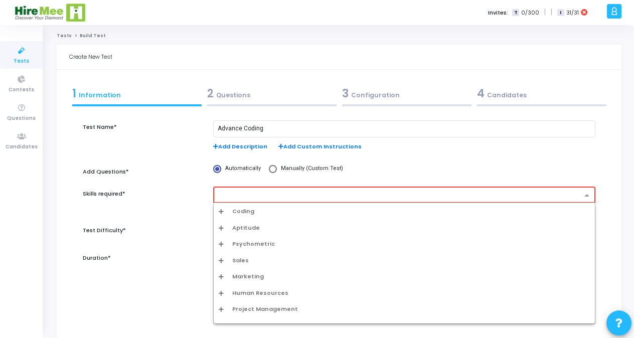
click at [237, 196] on input "text" at bounding box center [400, 196] width 363 height 9
click at [238, 210] on span "Coding" at bounding box center [243, 211] width 22 height 9
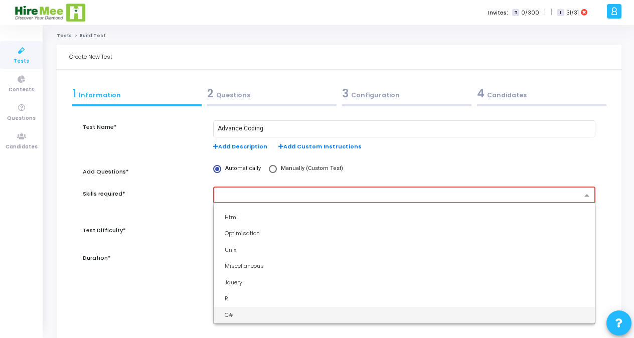
scroll to position [287, 0]
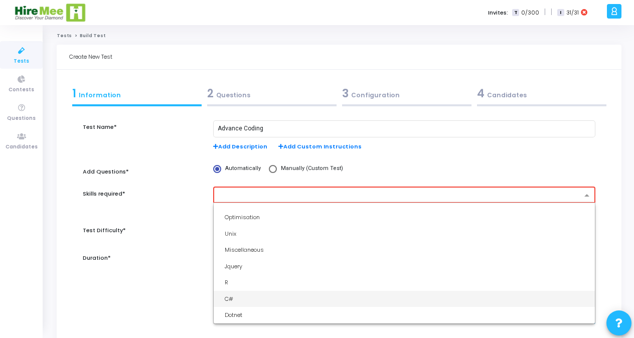
click at [235, 298] on div "C#" at bounding box center [407, 299] width 365 height 9
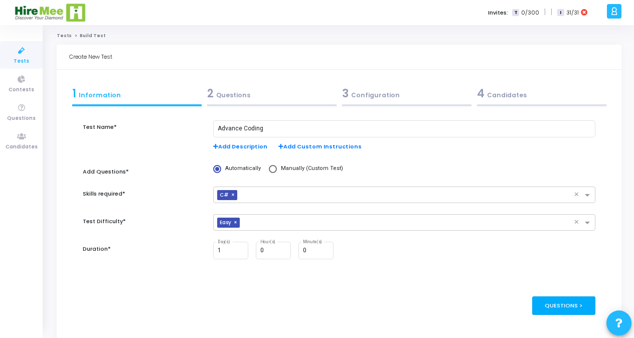
click at [555, 307] on div "Questions >" at bounding box center [564, 305] width 64 height 19
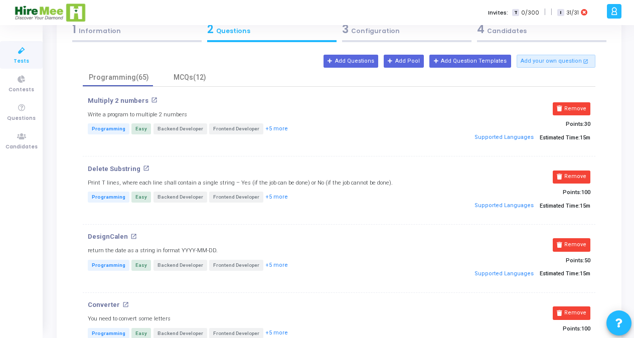
scroll to position [0, 0]
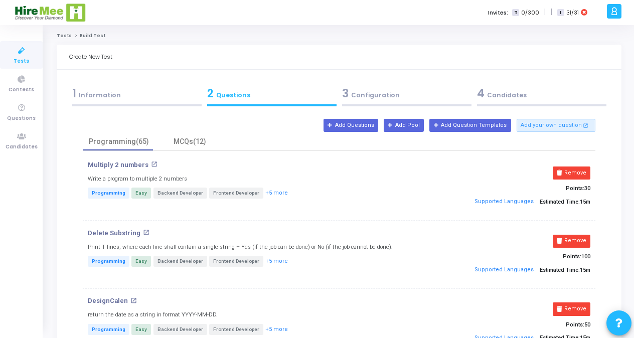
click at [19, 57] on span "Tests" at bounding box center [22, 61] width 16 height 9
